Goal: Check status: Check status

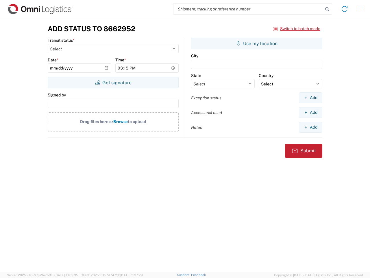
click at [248, 9] on input "search" at bounding box center [249, 8] width 150 height 11
click at [327, 9] on icon at bounding box center [327, 9] width 8 height 8
click at [345, 9] on icon at bounding box center [344, 8] width 9 height 9
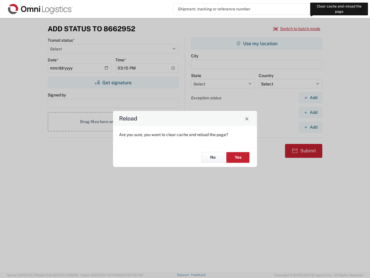
click at [360, 9] on div "Reload Are you sure, you want to clear cache and reload the page? No Yes" at bounding box center [185, 139] width 370 height 278
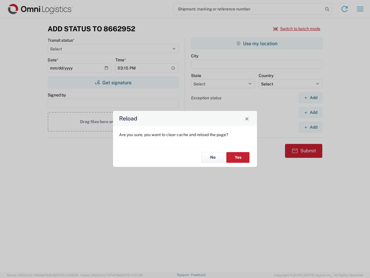
click at [297, 29] on div "Reload Are you sure, you want to clear cache and reload the page? No Yes" at bounding box center [185, 139] width 370 height 278
click at [113, 82] on div "Reload Are you sure, you want to clear cache and reload the page? No Yes" at bounding box center [185, 139] width 370 height 278
click at [257, 43] on div "Reload Are you sure, you want to clear cache and reload the page? No Yes" at bounding box center [185, 139] width 370 height 278
click at [311, 97] on div "Reload Are you sure, you want to clear cache and reload the page? No Yes" at bounding box center [185, 139] width 370 height 278
click at [311, 112] on div "Reload Are you sure, you want to clear cache and reload the page? No Yes" at bounding box center [185, 139] width 370 height 278
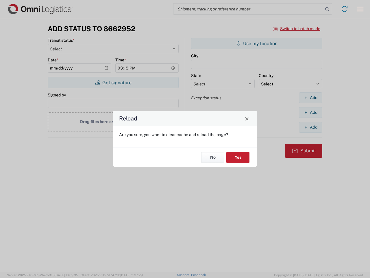
click at [311, 127] on div "Reload Are you sure, you want to clear cache and reload the page? No Yes" at bounding box center [185, 139] width 370 height 278
